Goal: Task Accomplishment & Management: Manage account settings

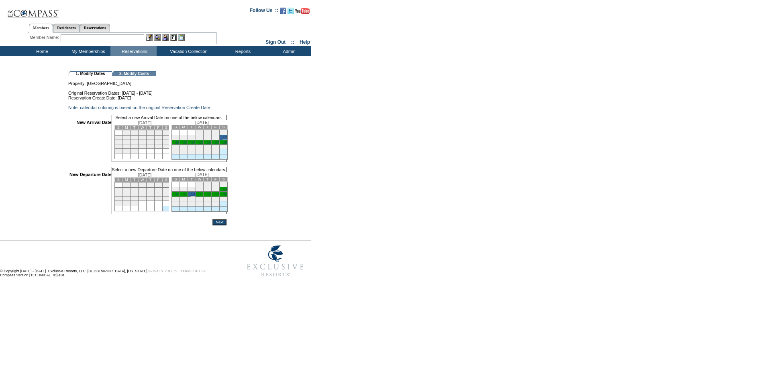
click at [226, 226] on input "Next" at bounding box center [219, 222] width 14 height 6
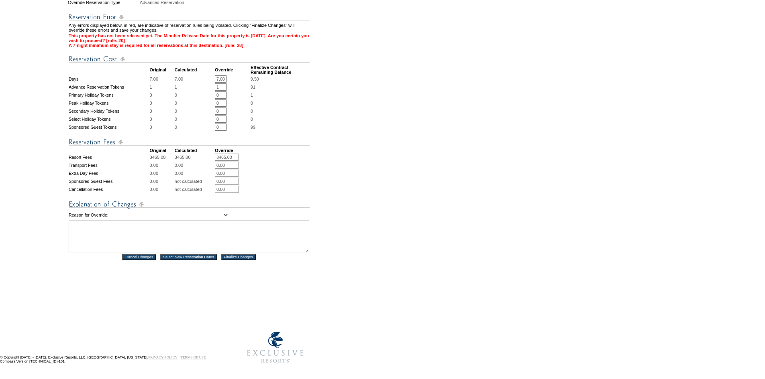
scroll to position [282, 0]
click at [216, 212] on select "Creating Continuous Stay Days Rebooked After Cancellation Editing Occupant Expe…" at bounding box center [189, 215] width 79 height 6
select select "1043"
click at [150, 212] on select "Creating Continuous Stay Days Rebooked After Cancellation Editing Occupant Expe…" at bounding box center [189, 215] width 79 height 6
click at [266, 231] on textarea at bounding box center [189, 237] width 240 height 33
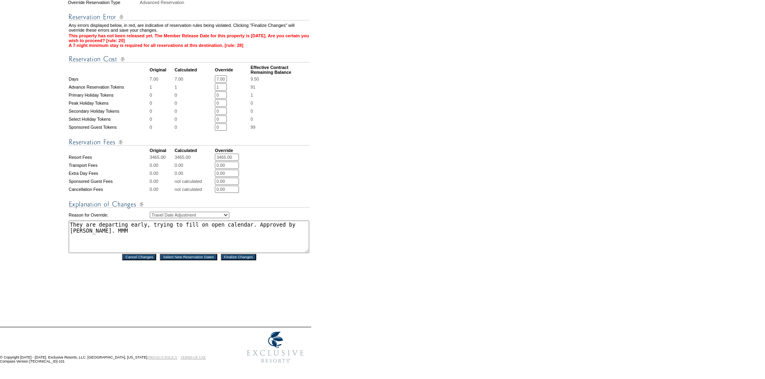
type textarea "They are departing early, trying to fill on open calendar. Approved by gina. MMM"
click at [249, 254] on input "Finalize Changes" at bounding box center [238, 257] width 35 height 6
